Goal: Navigation & Orientation: Find specific page/section

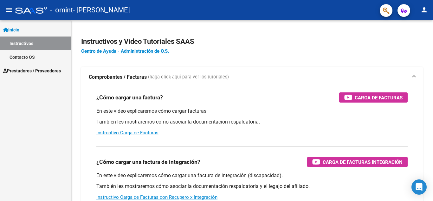
click at [26, 71] on span "Prestadores / Proveedores" at bounding box center [32, 70] width 58 height 7
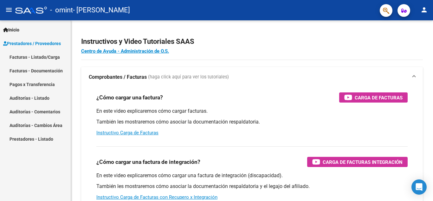
click at [43, 54] on link "Facturas - Listado/Carga" at bounding box center [35, 57] width 71 height 14
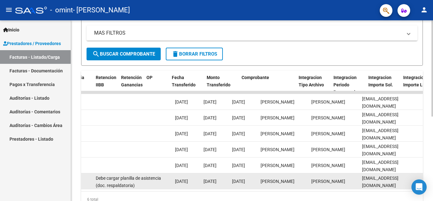
scroll to position [0, 362]
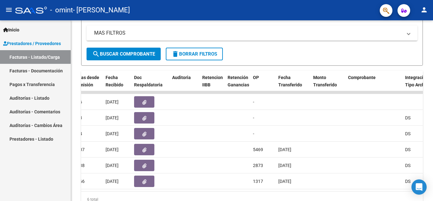
click at [42, 70] on link "Facturas - Documentación" at bounding box center [35, 71] width 71 height 14
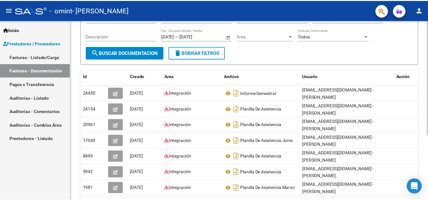
scroll to position [0, 7]
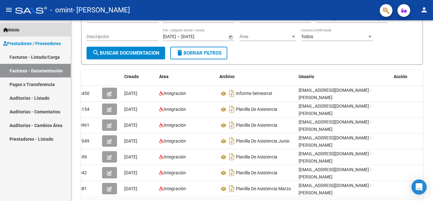
click at [26, 31] on link "Inicio" at bounding box center [35, 30] width 71 height 14
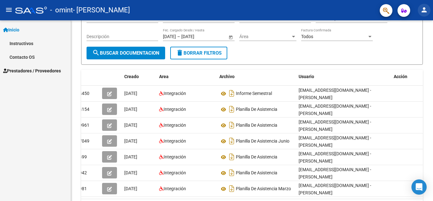
click at [427, 13] on mat-icon "person" at bounding box center [424, 10] width 8 height 8
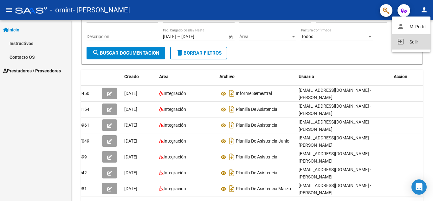
click at [410, 41] on button "exit_to_app Salir" at bounding box center [411, 41] width 39 height 15
